Goal: Task Accomplishment & Management: Use online tool/utility

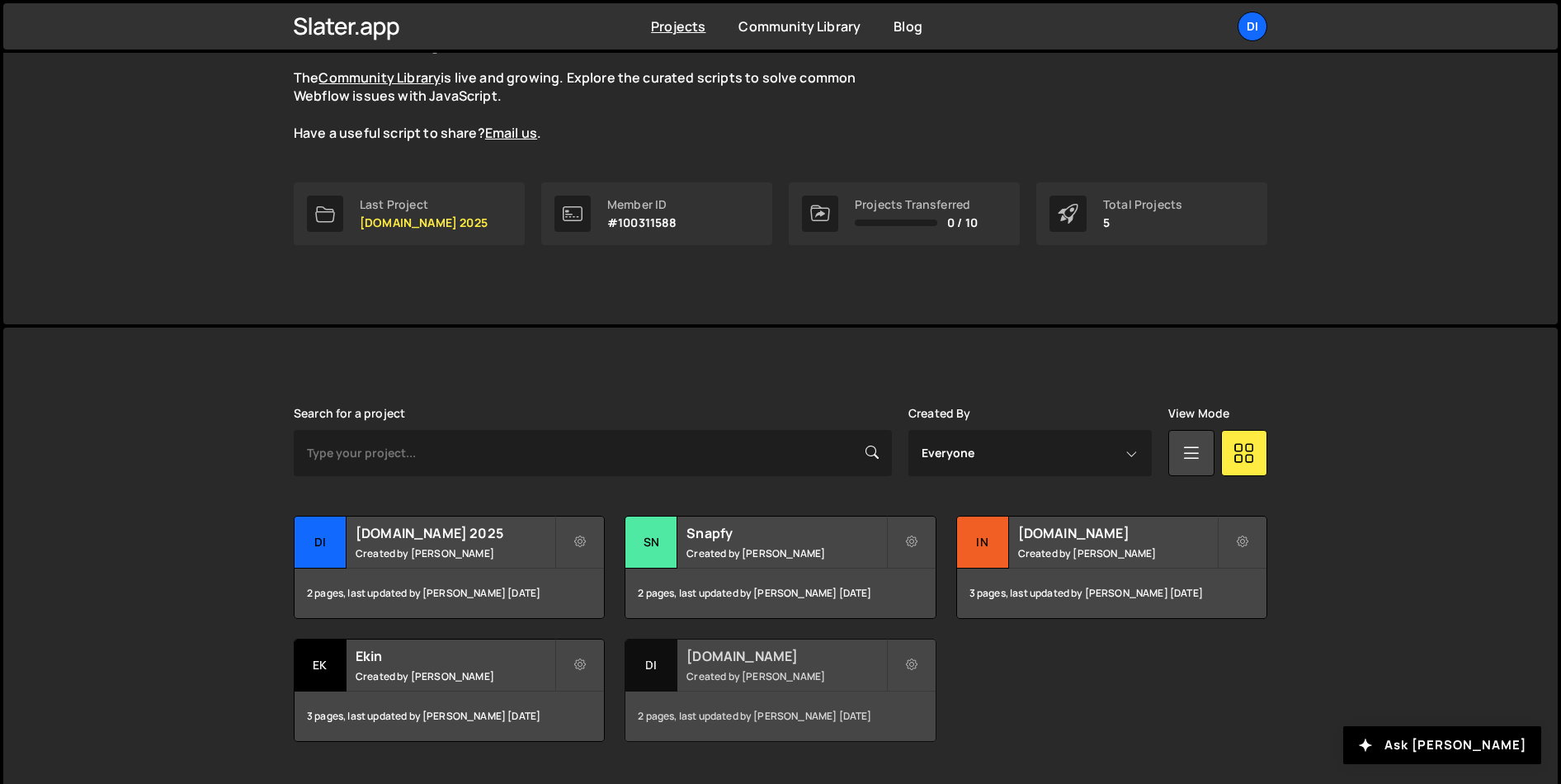
scroll to position [188, 0]
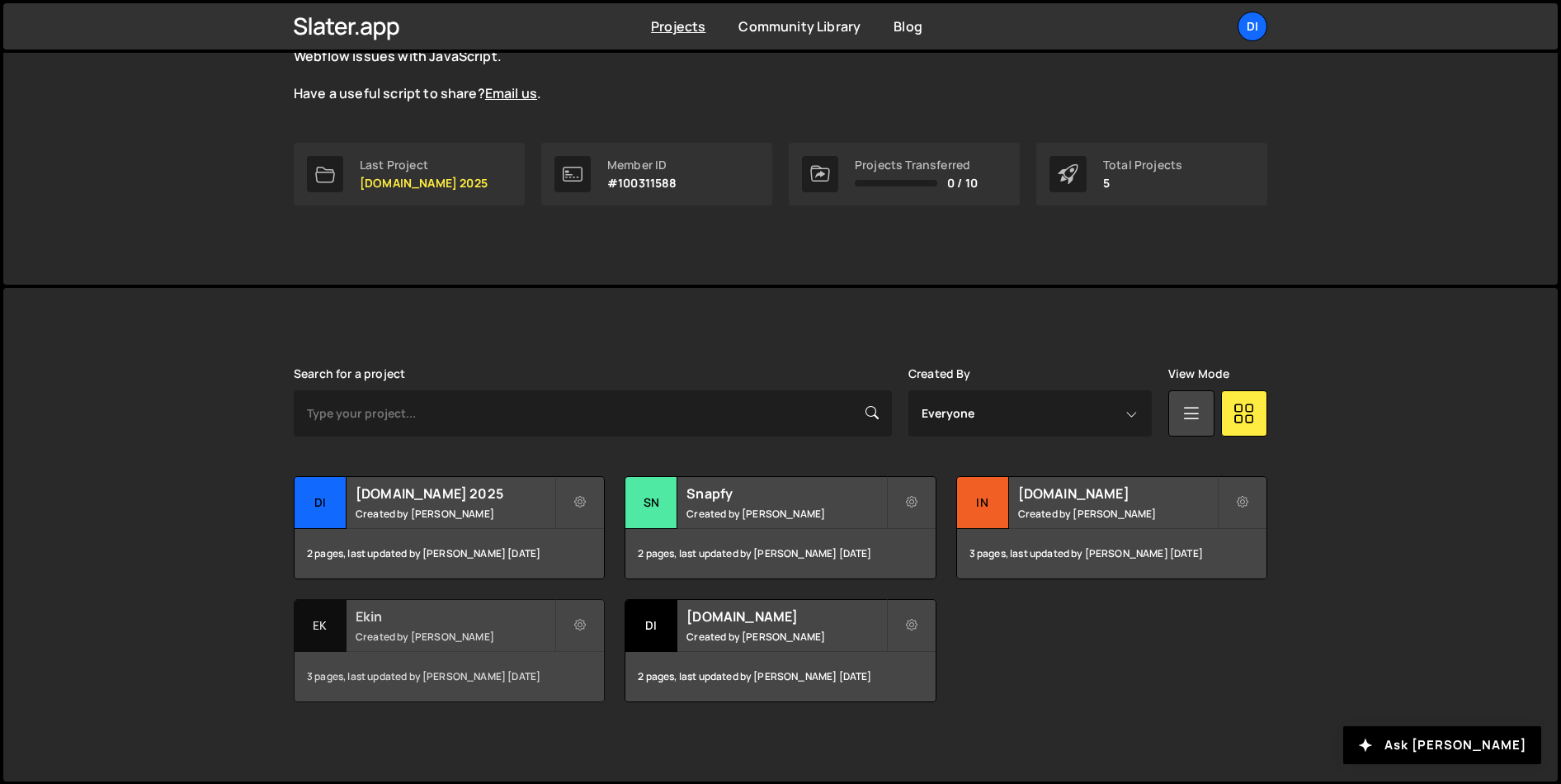
click at [482, 619] on h2 "Ekin" at bounding box center [456, 615] width 199 height 18
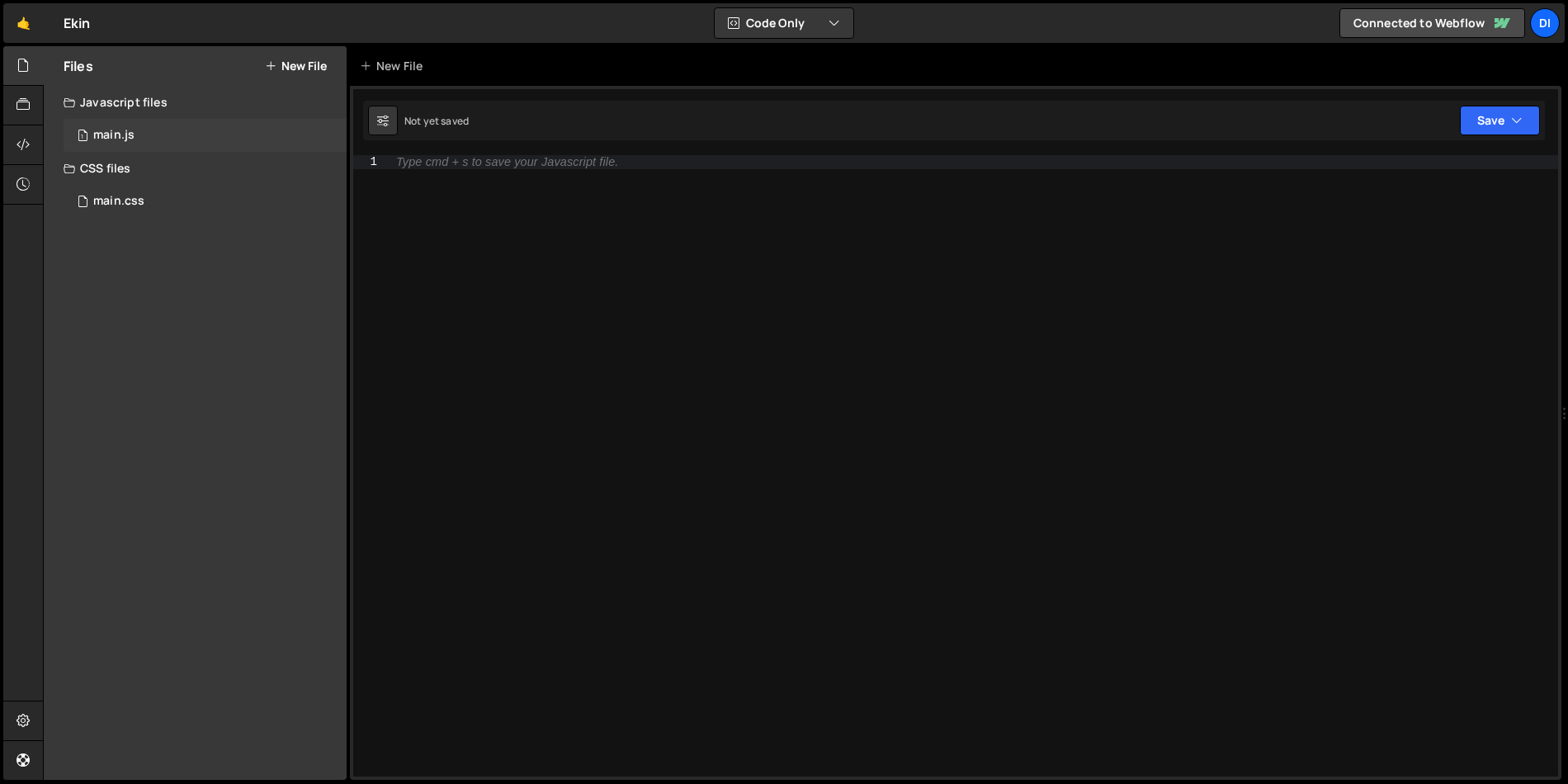
click at [144, 143] on div "1 main.js 0" at bounding box center [205, 134] width 283 height 33
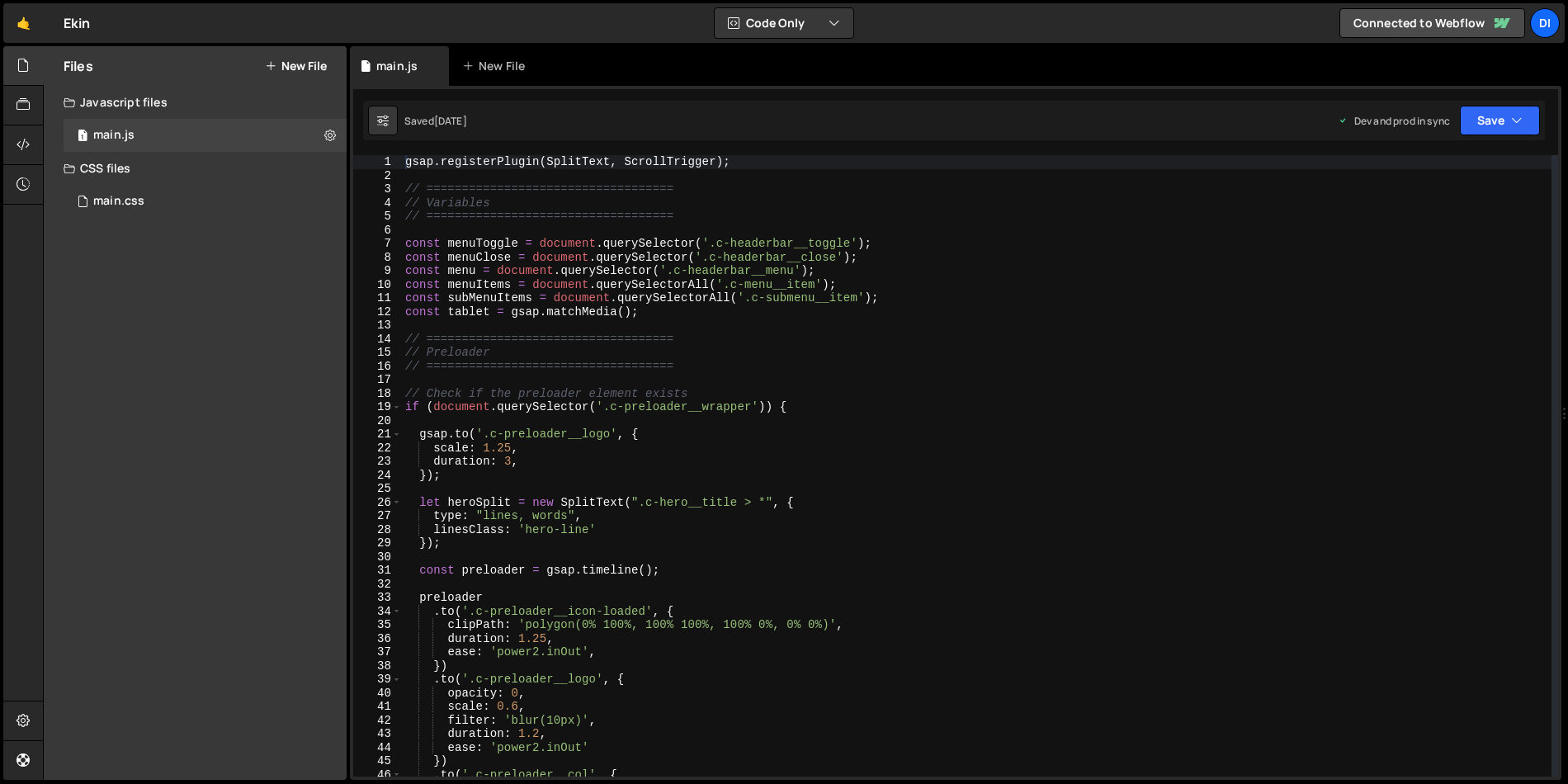
scroll to position [8051, 0]
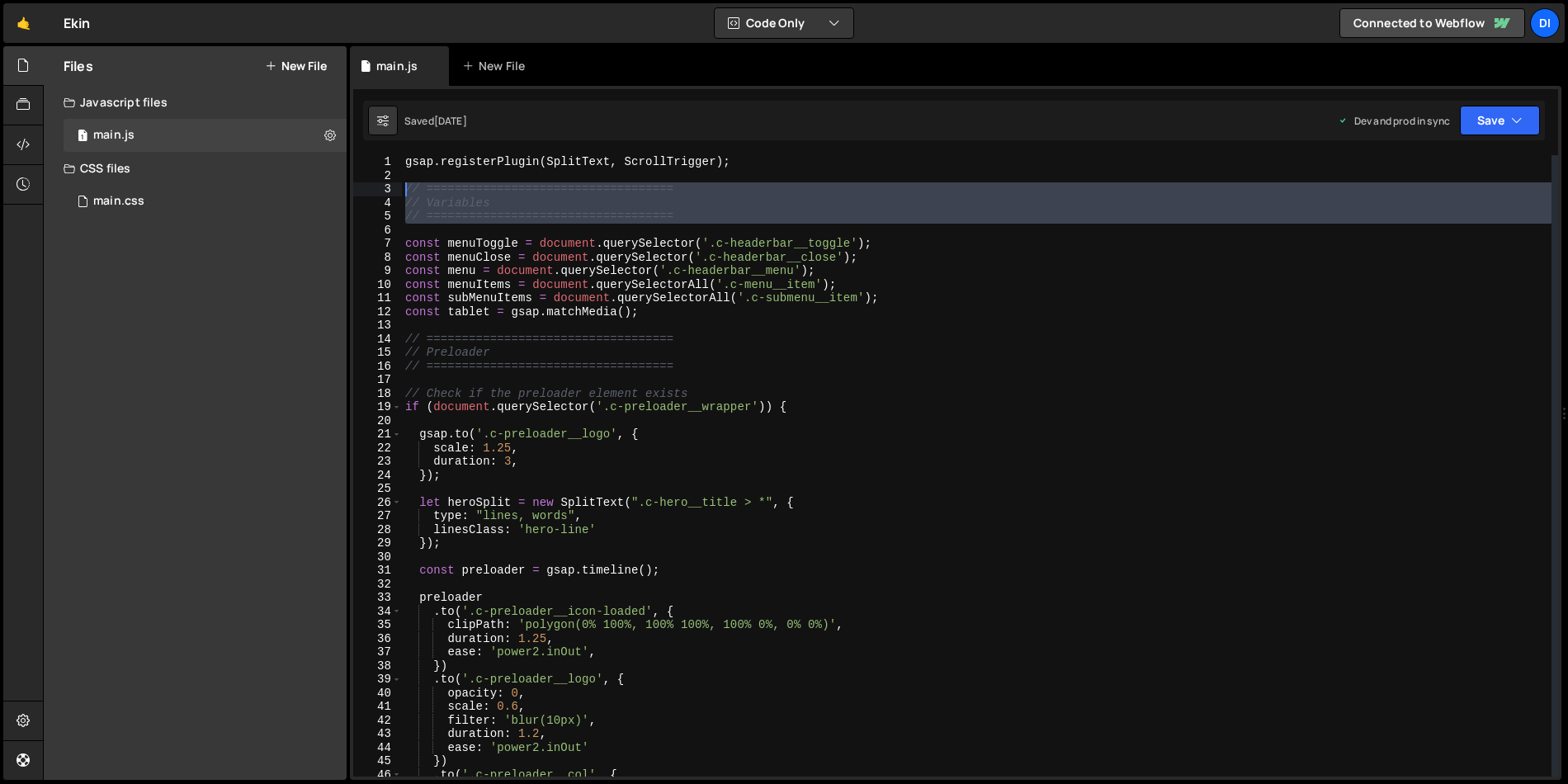
drag, startPoint x: 413, startPoint y: 221, endPoint x: 390, endPoint y: 191, distance: 37.8
click at [389, 187] on div "1 2 3 4 5 6 7 8 9 10 11 12 13 14 15 16 17 18 19 20 21 22 23 24 25 26 27 28 29 3…" at bounding box center [956, 466] width 1205 height 621
type textarea "// =================================== // Variables"
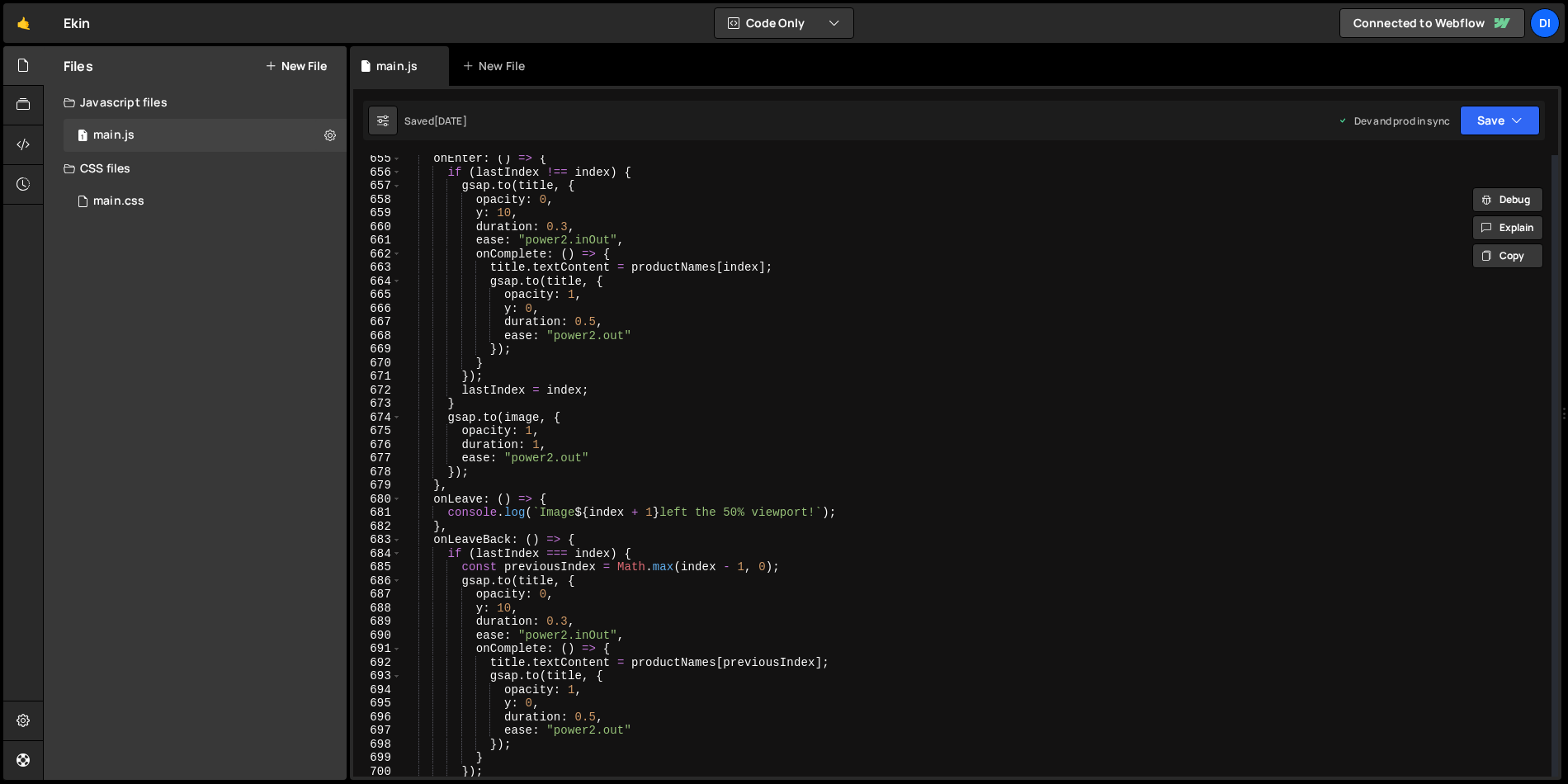
scroll to position [9483, 0]
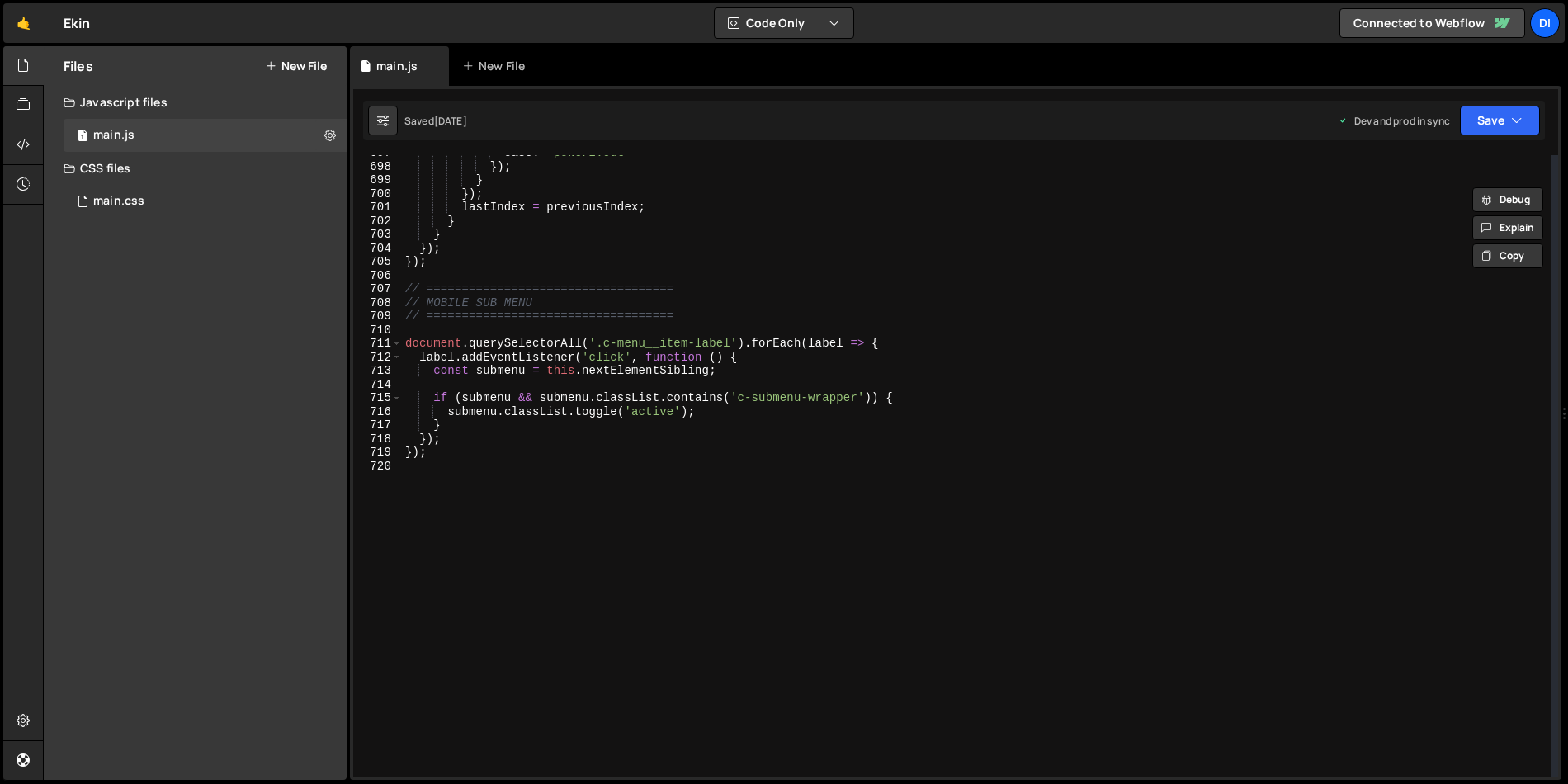
click at [484, 459] on div "ease : "power2.out" }) ; } }) ; lastIndex = previousIndex ; } } }) ; }) ; // ==…" at bounding box center [977, 470] width 1150 height 649
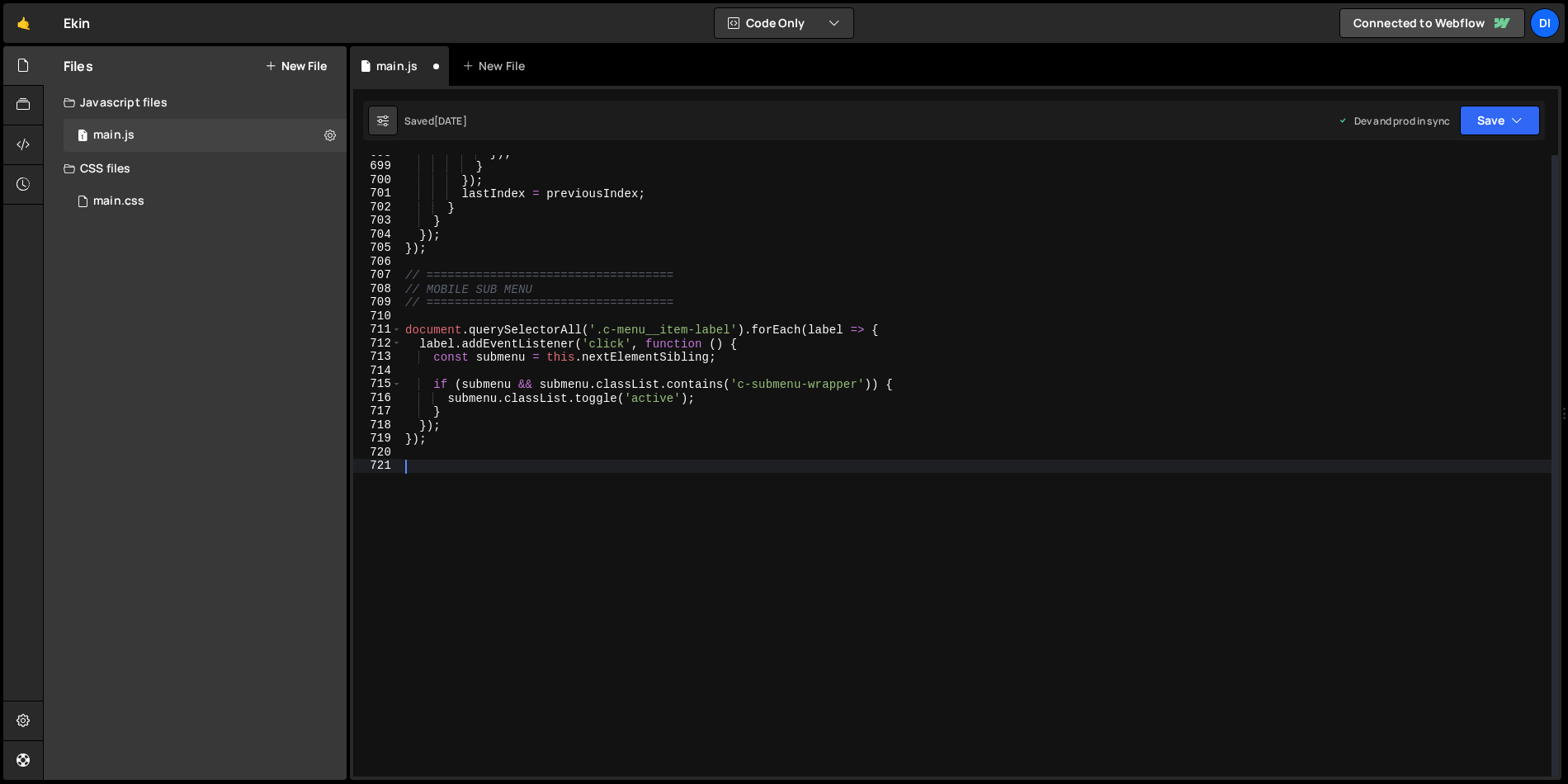
paste textarea "// ==================================="
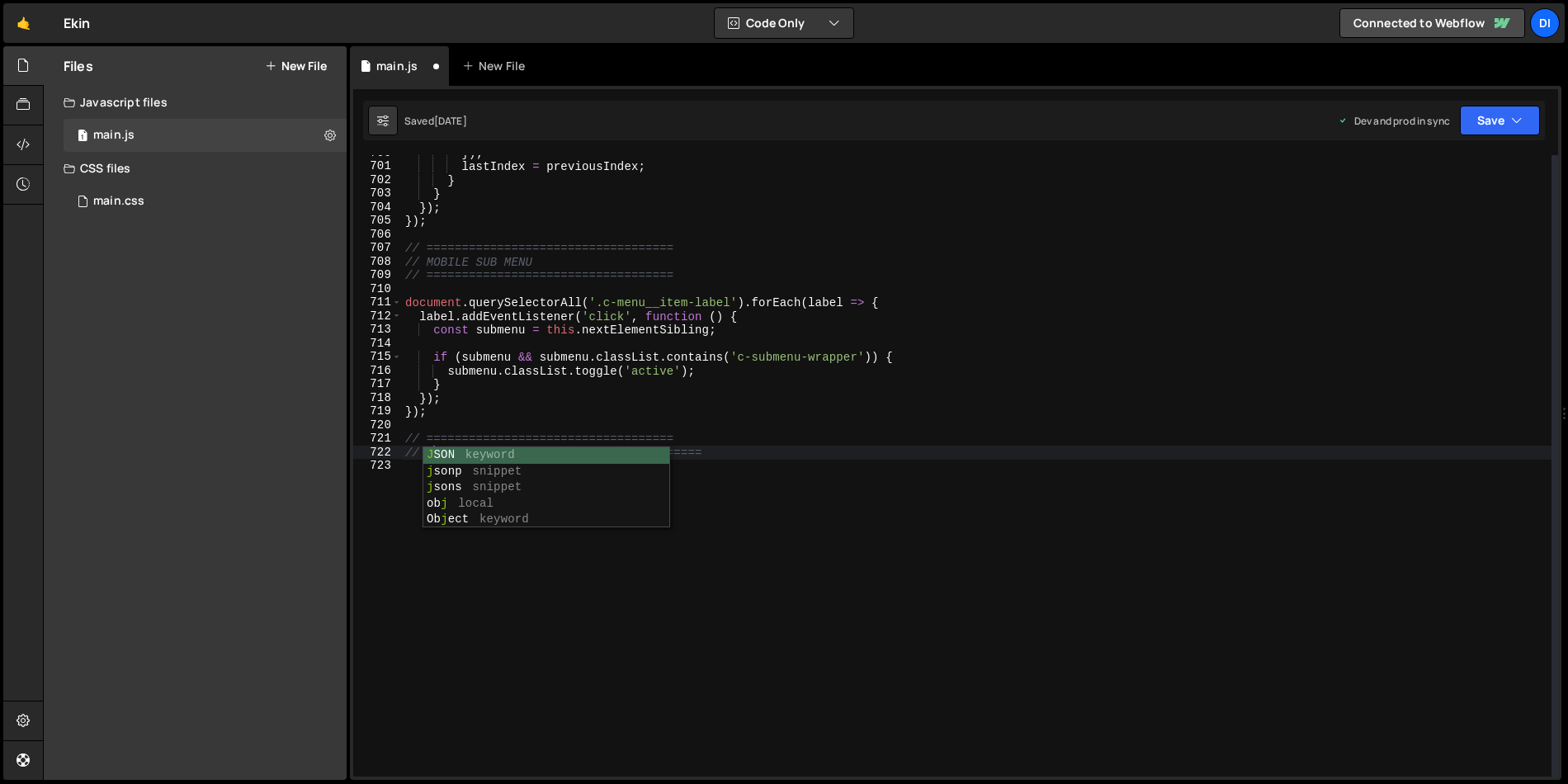
scroll to position [9524, 0]
type textarea "// ==================================="
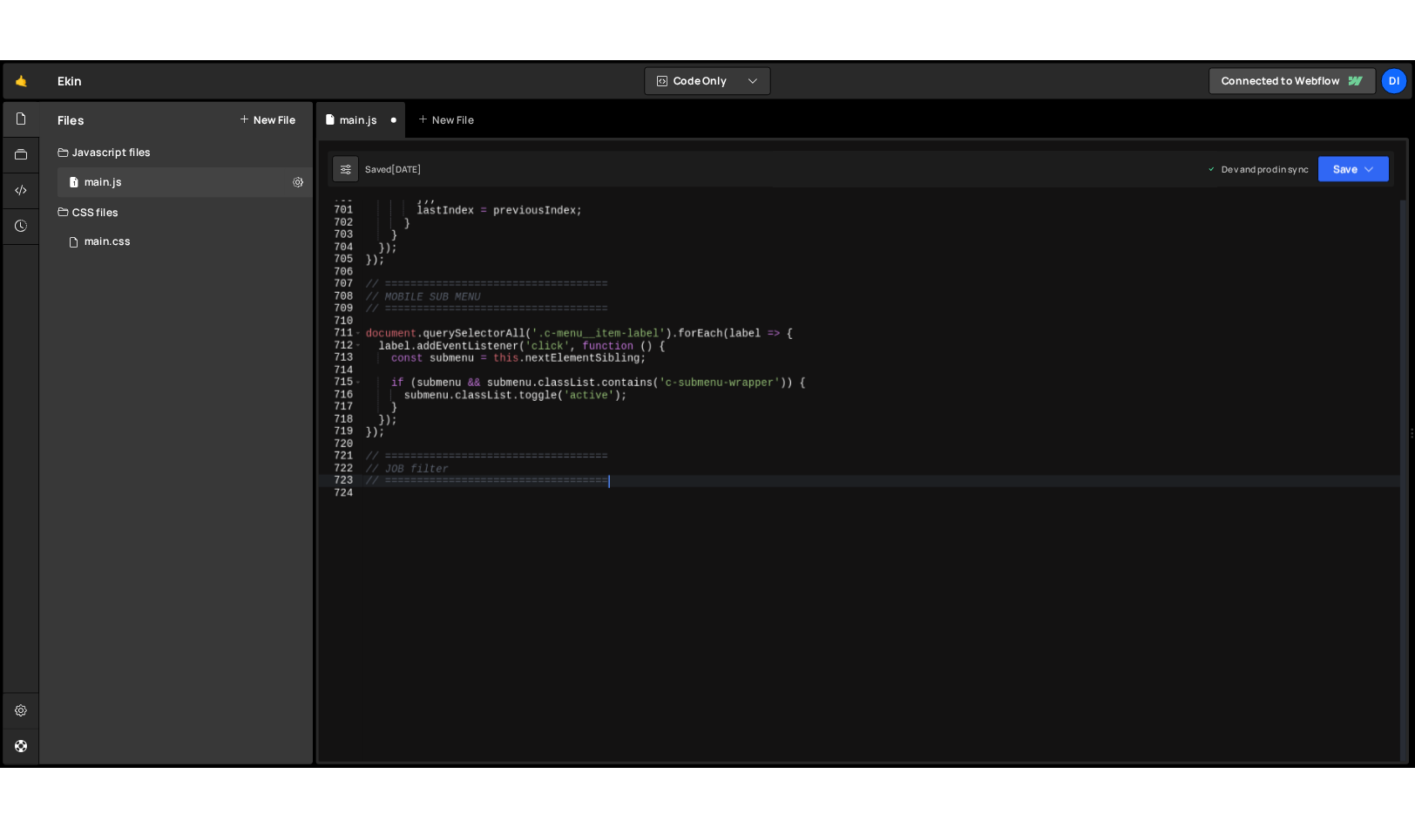
scroll to position [0, 0]
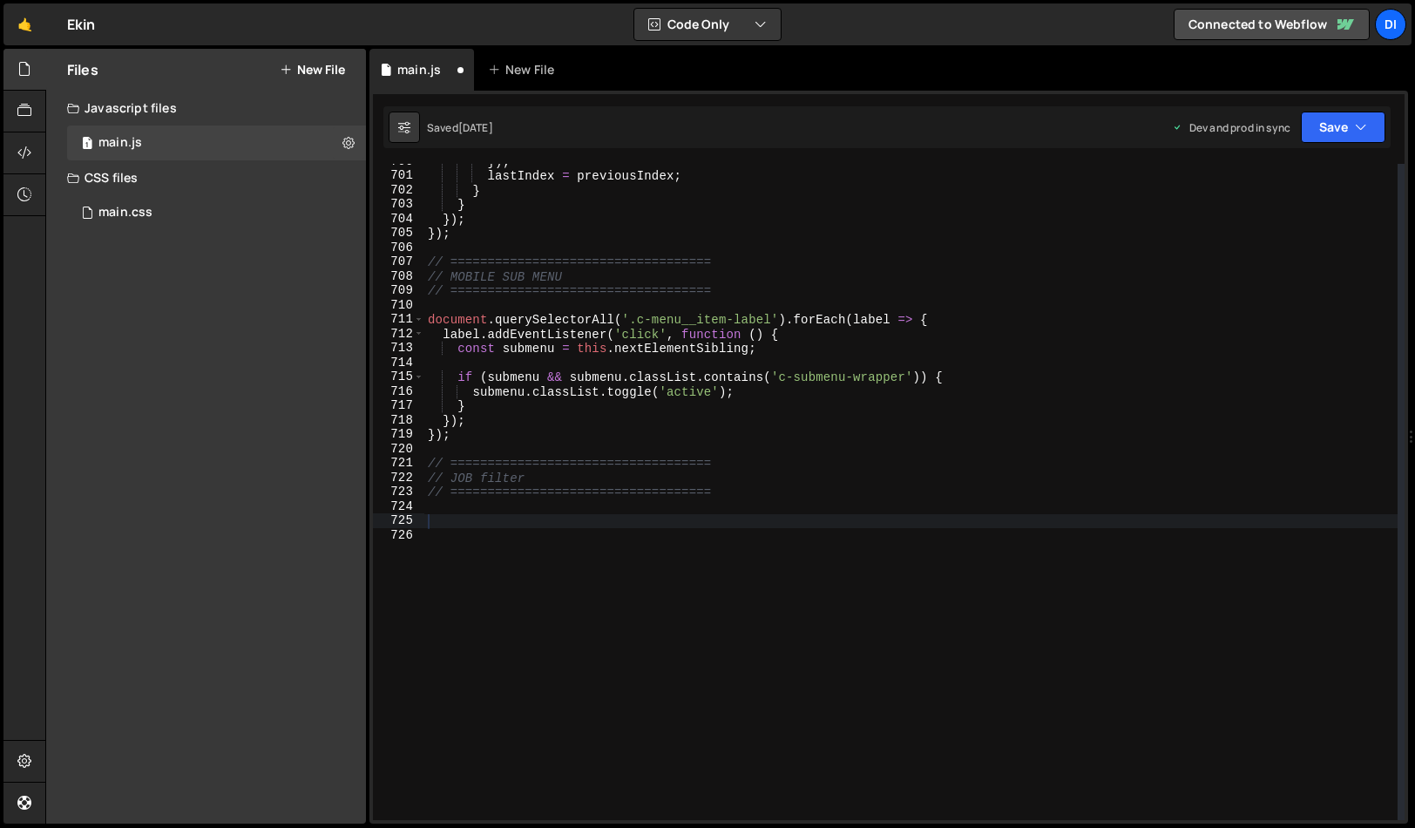
click at [505, 558] on div "}) ; lastIndex = previousIndex ; } } }) ; }) ; // =============================…" at bounding box center [910, 496] width 973 height 685
paste textarea "</script>"
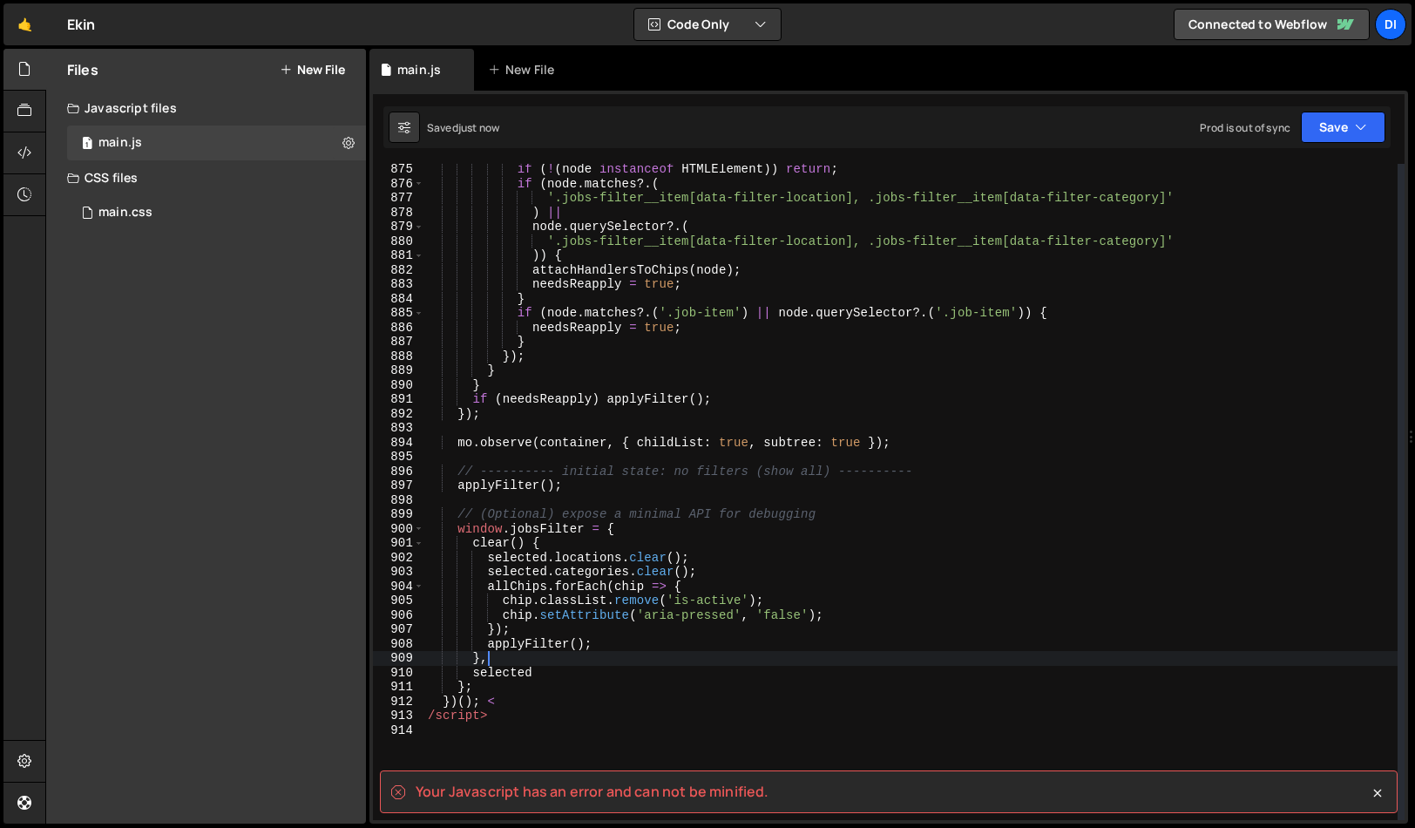
scroll to position [12620, 0]
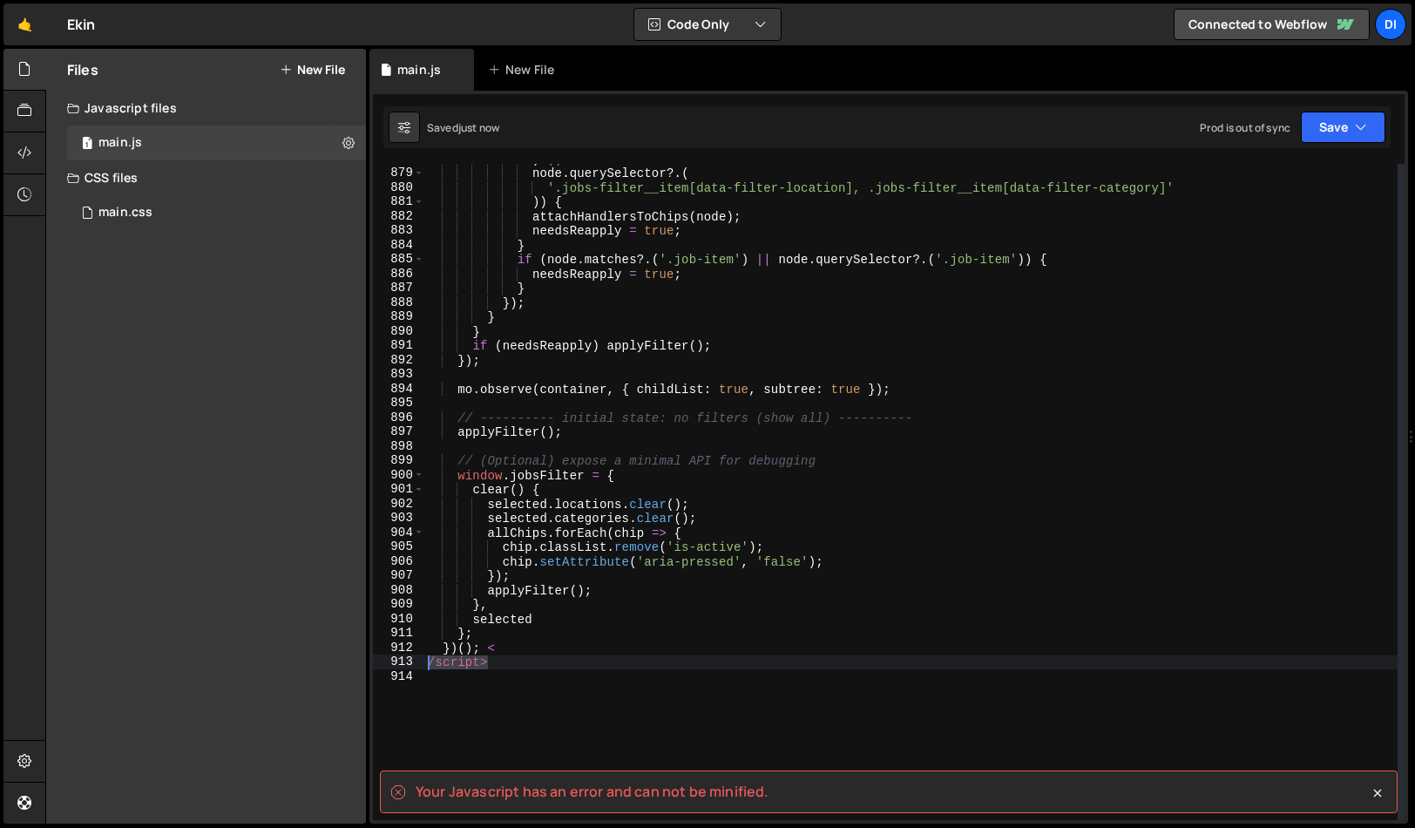
drag, startPoint x: 516, startPoint y: 660, endPoint x: 412, endPoint y: 658, distance: 103.7
click at [412, 658] on div "}, 878 879 880 881 882 883 884 885 886 887 888 889 890 891 892 893 894 895 896 …" at bounding box center [889, 492] width 1032 height 656
type textarea "/script>"
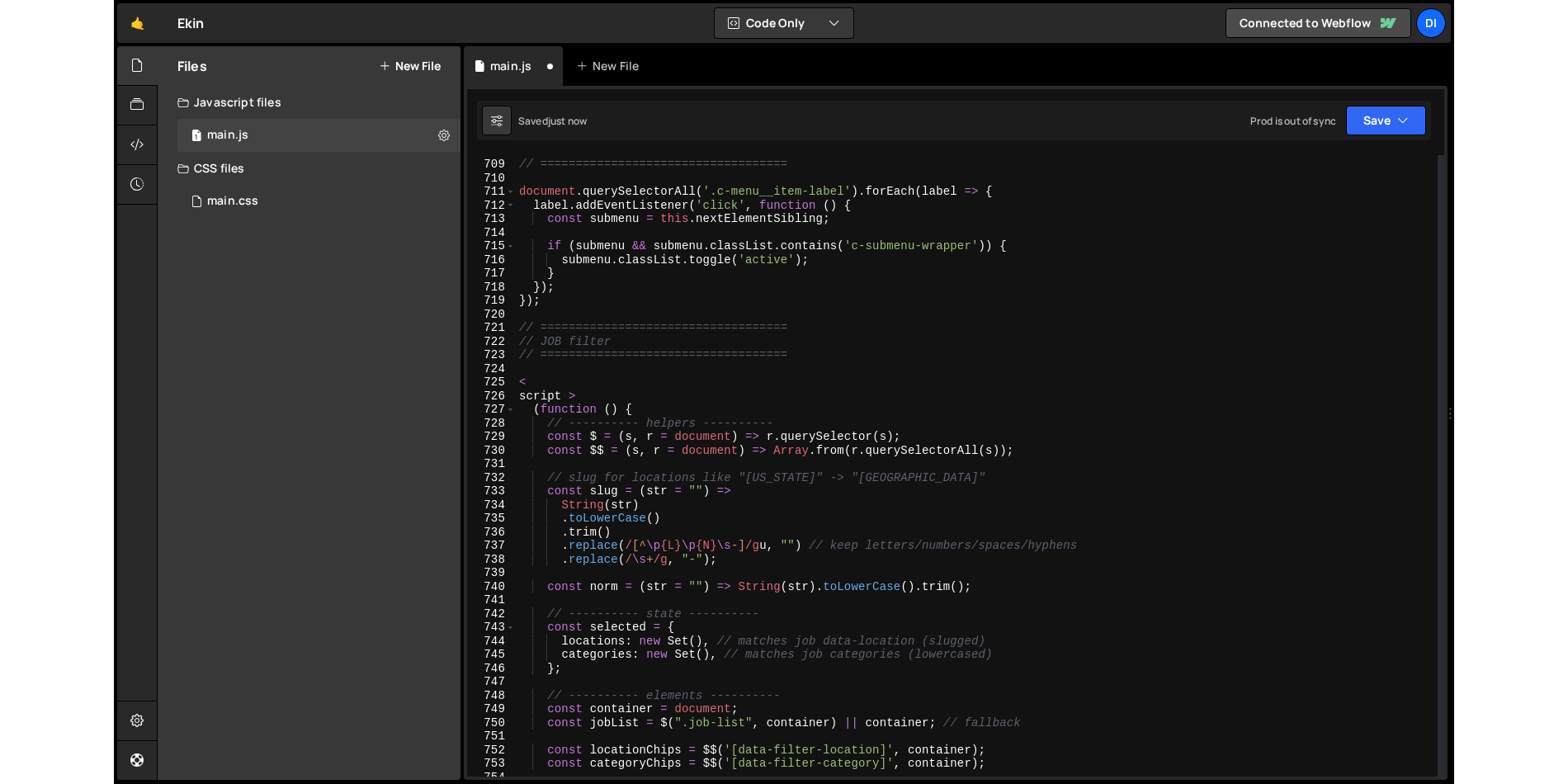
scroll to position [9634, 0]
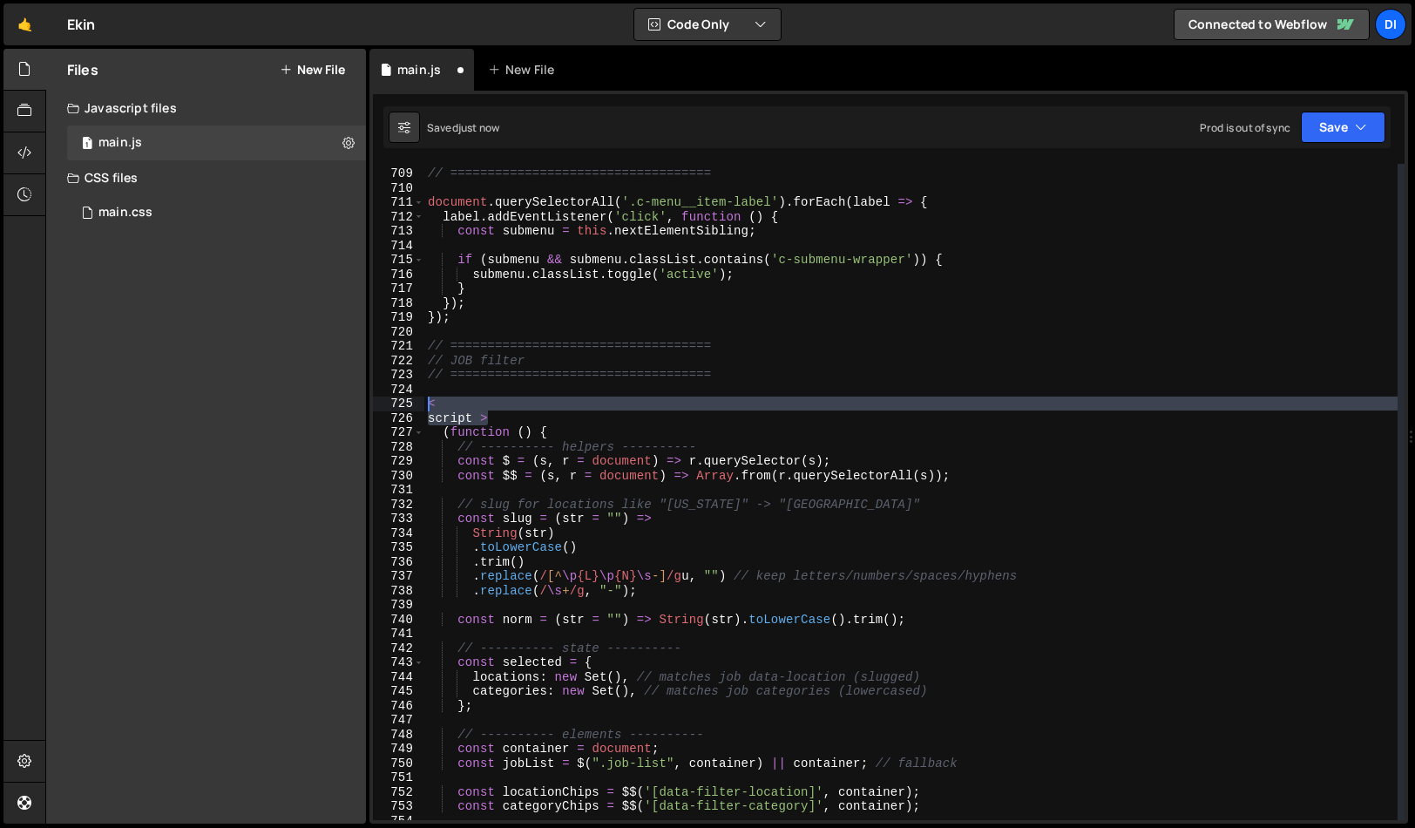
drag, startPoint x: 500, startPoint y: 416, endPoint x: 418, endPoint y: 400, distance: 83.6
click at [418, 400] on div "})(); 708 709 710 711 712 713 714 715 716 717 718 719 720 721 722 723 724 725 7…" at bounding box center [889, 492] width 1032 height 656
type textarea "< script >"
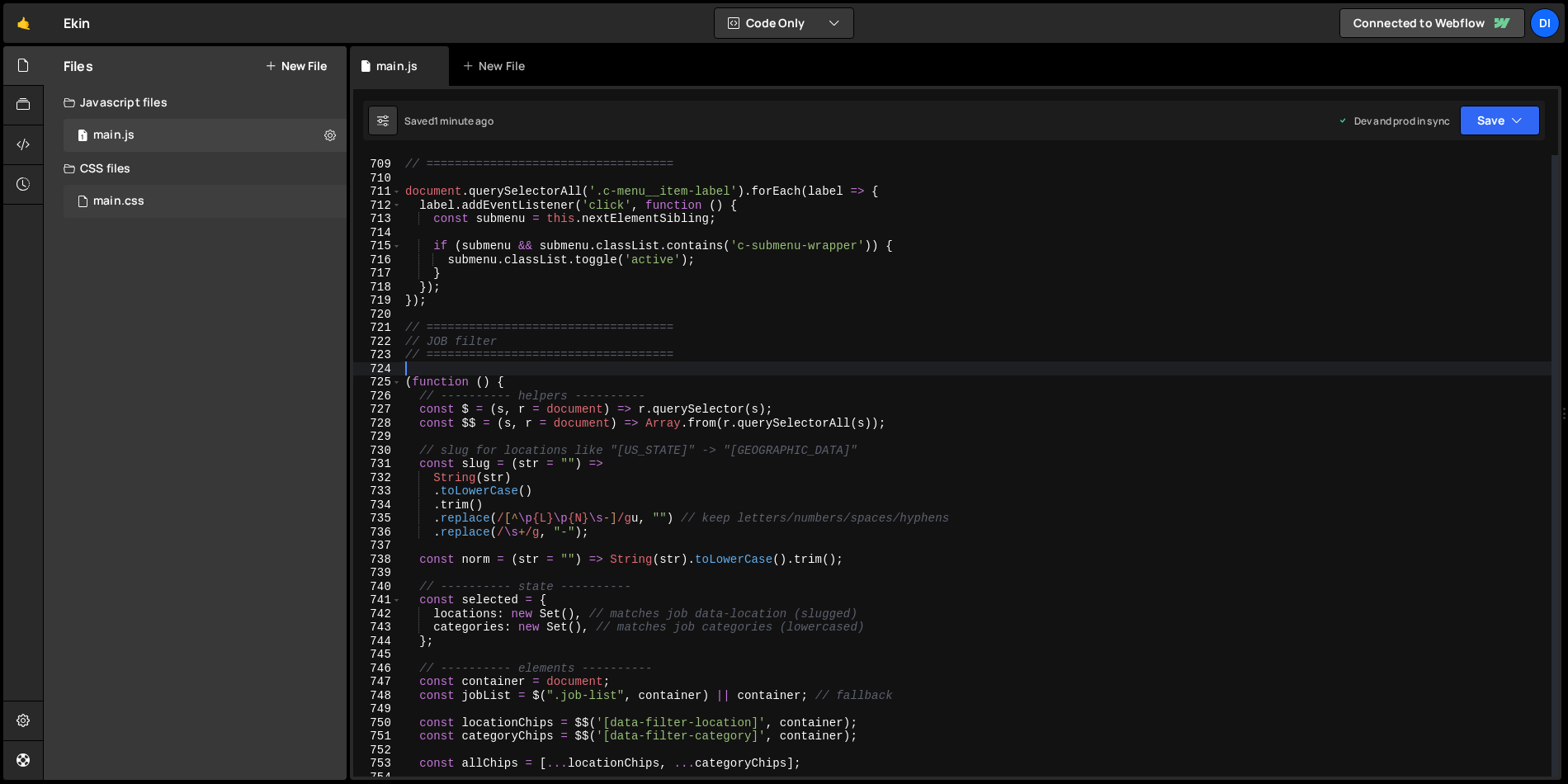
click at [178, 193] on div "main.css 0" at bounding box center [205, 201] width 283 height 33
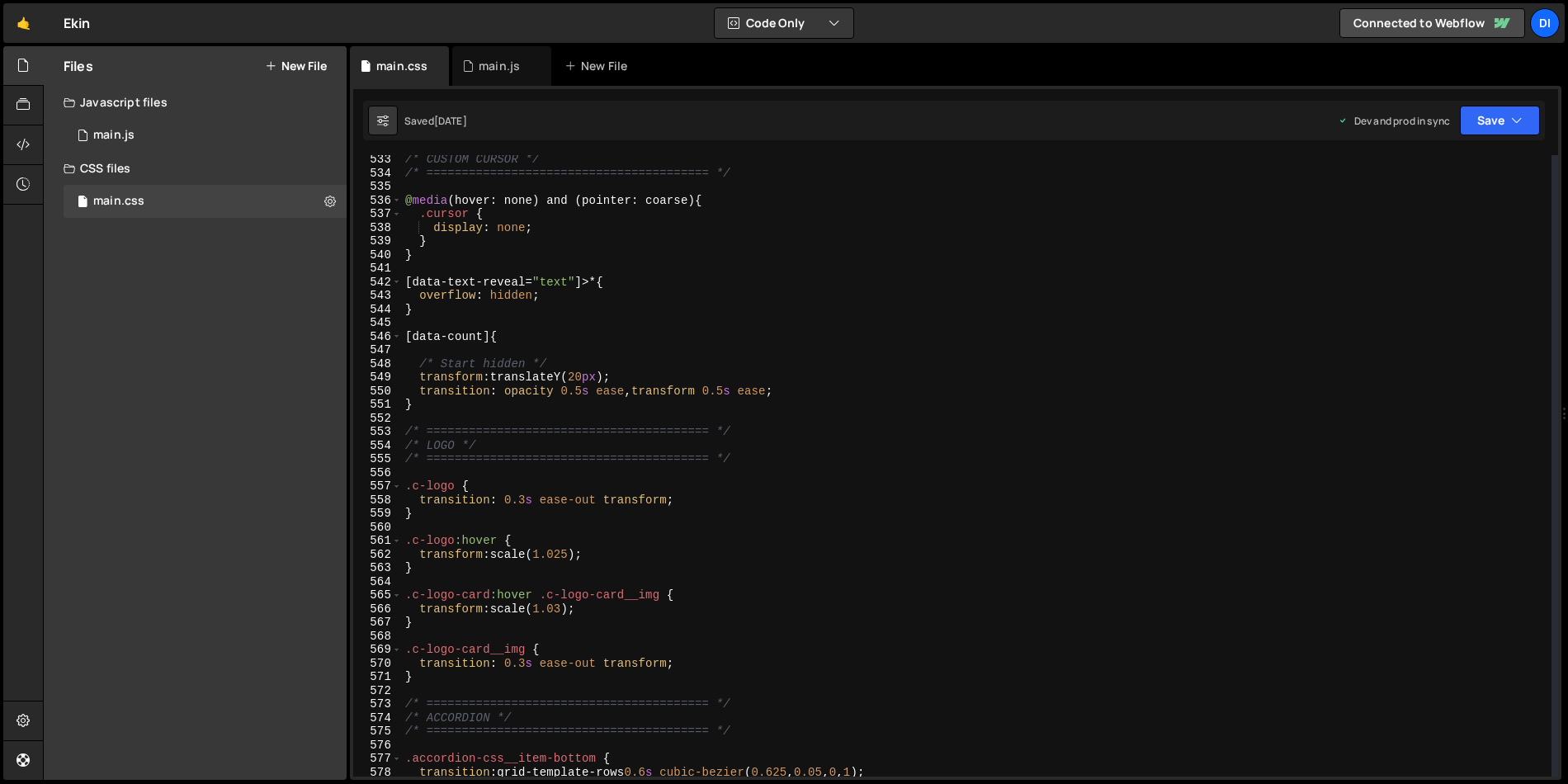
scroll to position [8816, 0]
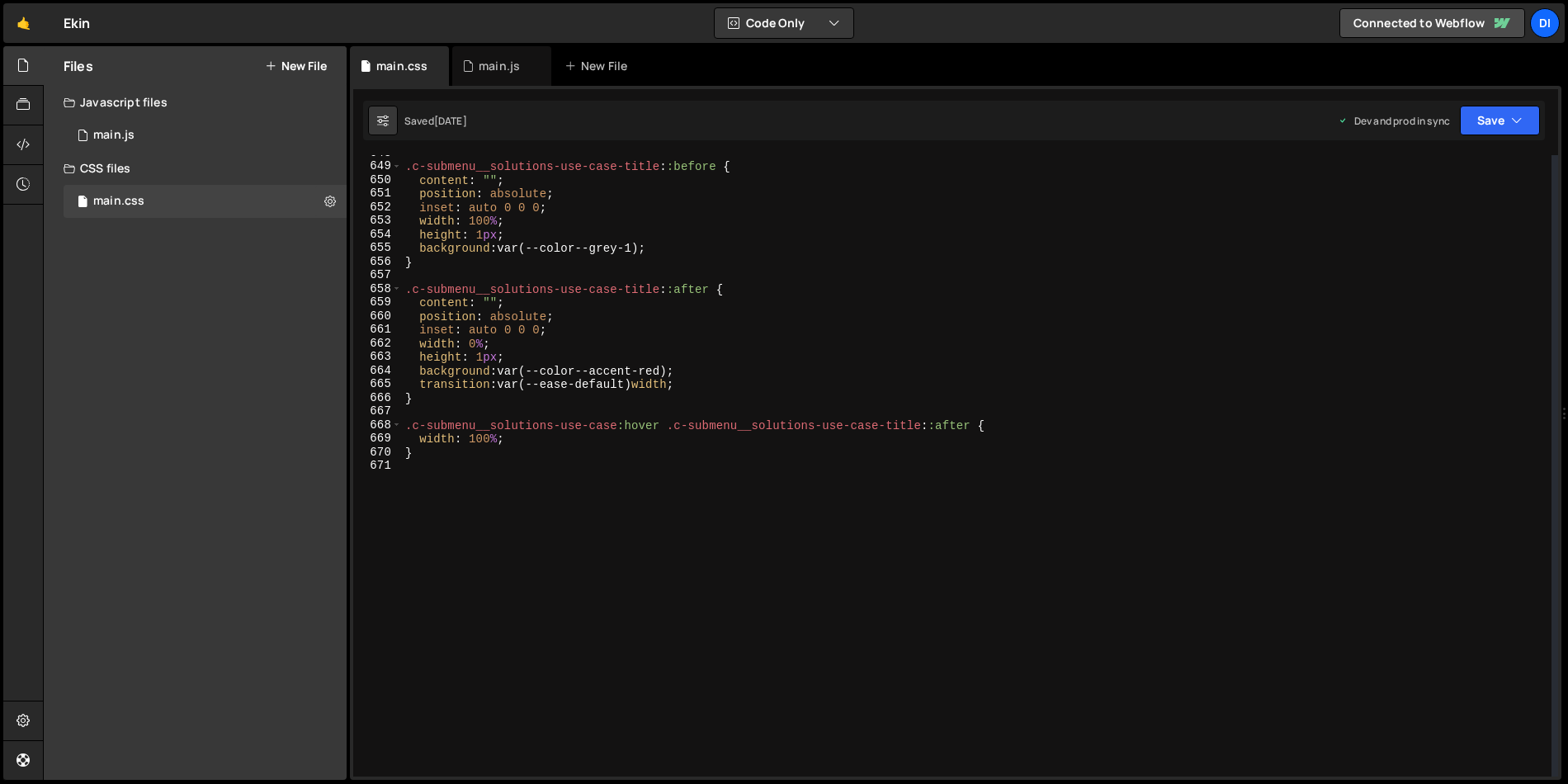
click at [483, 597] on div ".c-submenu__solutions-use-case-title : :before { content : " " ; position : abs…" at bounding box center [977, 470] width 1150 height 649
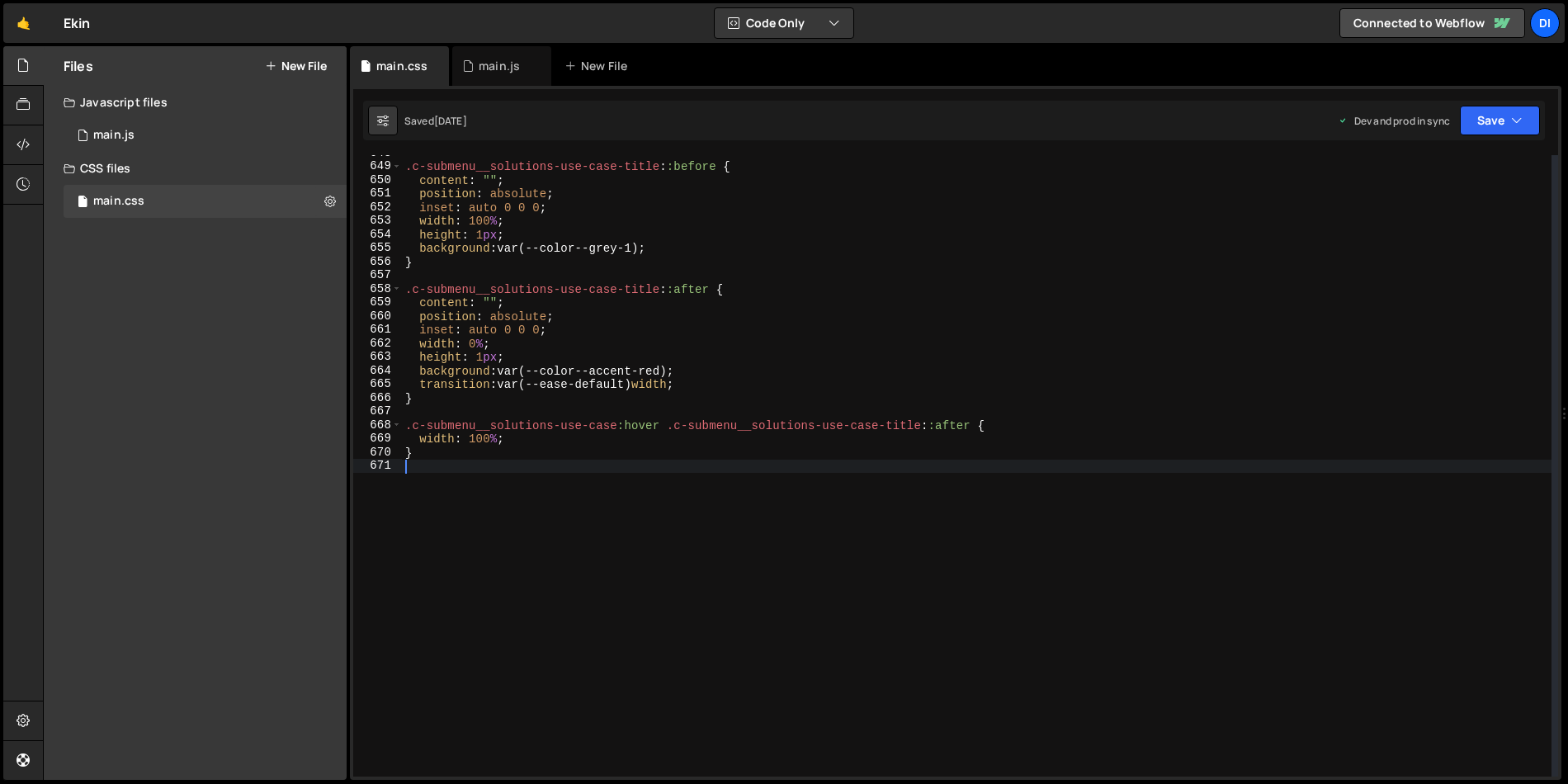
scroll to position [8844, 0]
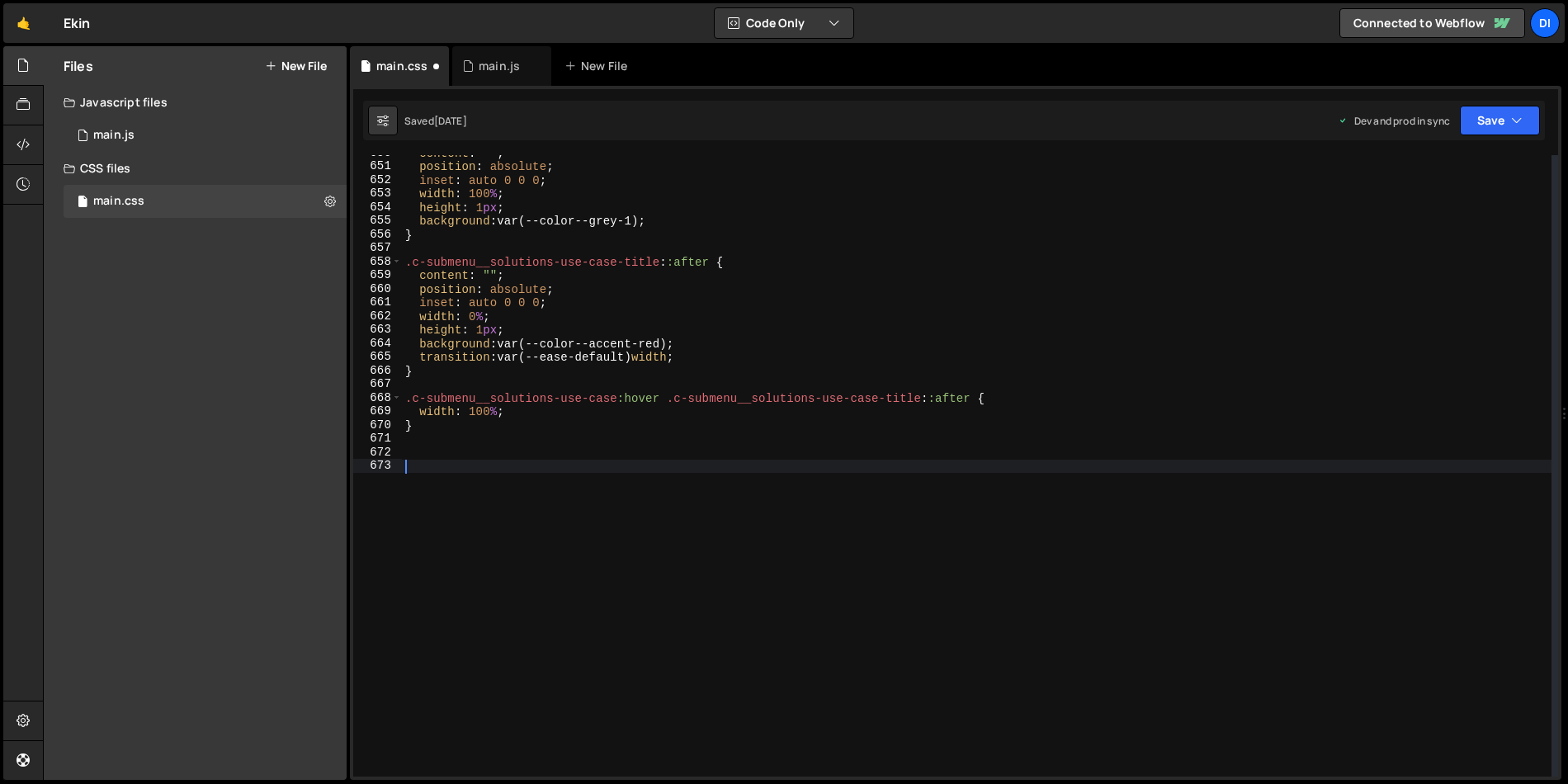
paste textarea "job-item__main"
paste textarea "job-item__position-title"
type textarea ".job-item__main:hover .job-item__position-title {"
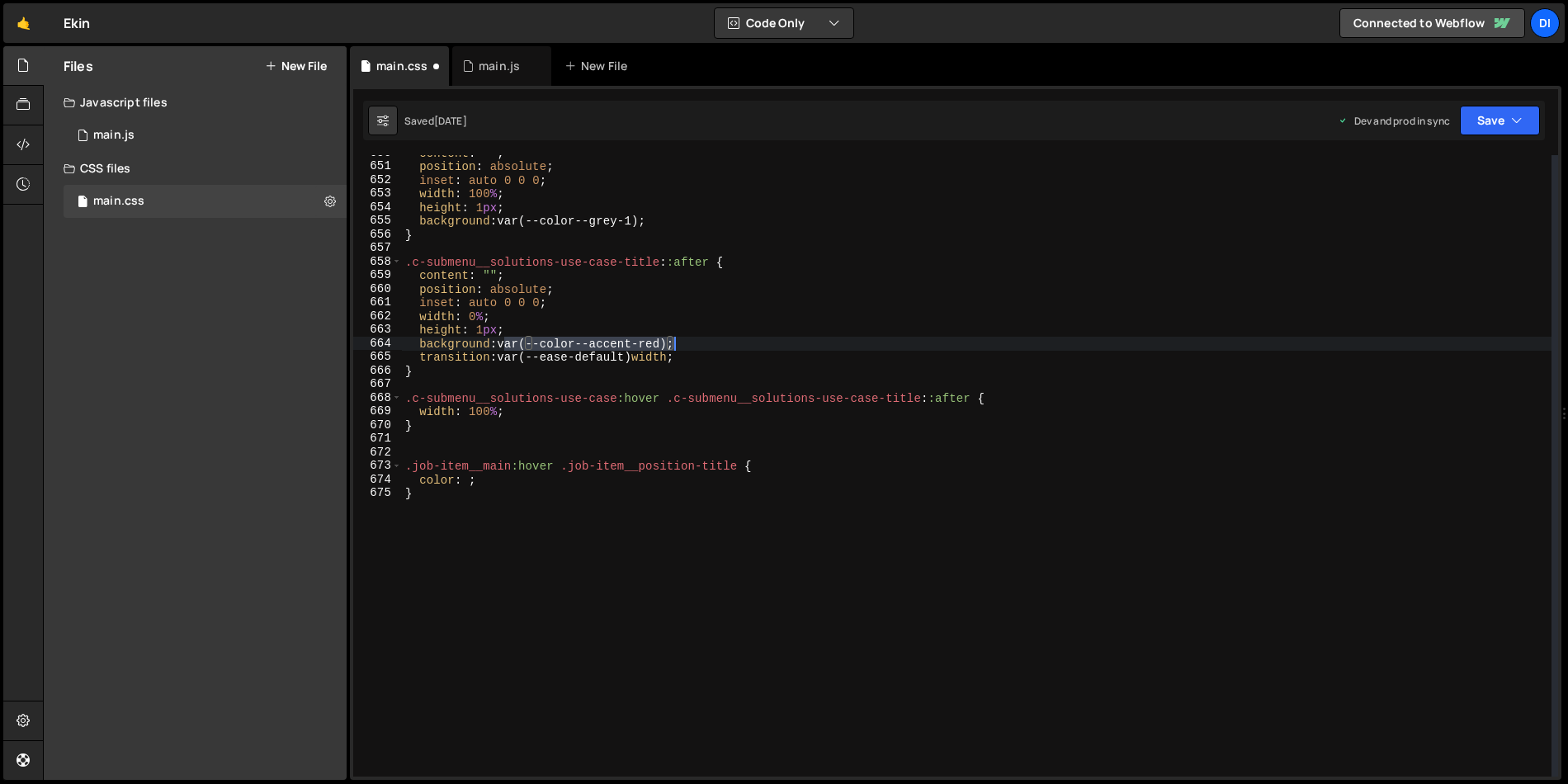
drag, startPoint x: 502, startPoint y: 342, endPoint x: 676, endPoint y: 340, distance: 174.0
click at [676, 340] on div "content : " " ; position : absolute ; inset : auto 0 0 0 ; width : 100 % ; heig…" at bounding box center [977, 470] width 1150 height 649
click at [503, 477] on div "content : " " ; position : absolute ; inset : auto 0 0 0 ; width : 100 % ; heig…" at bounding box center [977, 470] width 1150 height 649
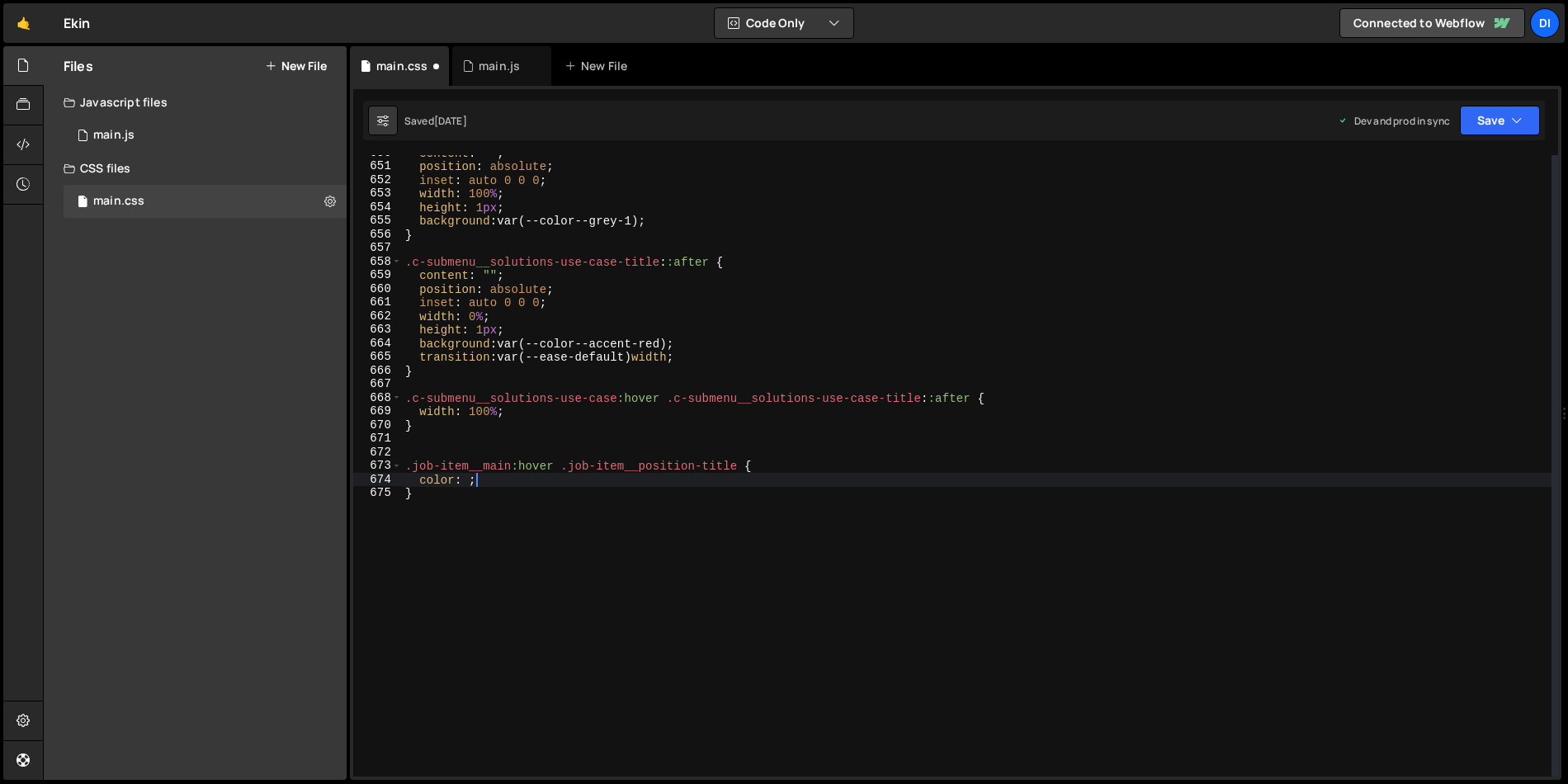
paste textarea "var(--color--accent-red)"
click at [474, 479] on div "content : " " ; position : absolute ; inset : auto 0 0 0 ; width : 100 % ; heig…" at bounding box center [977, 470] width 1150 height 649
type textarea "}"
